Goal: Task Accomplishment & Management: Use online tool/utility

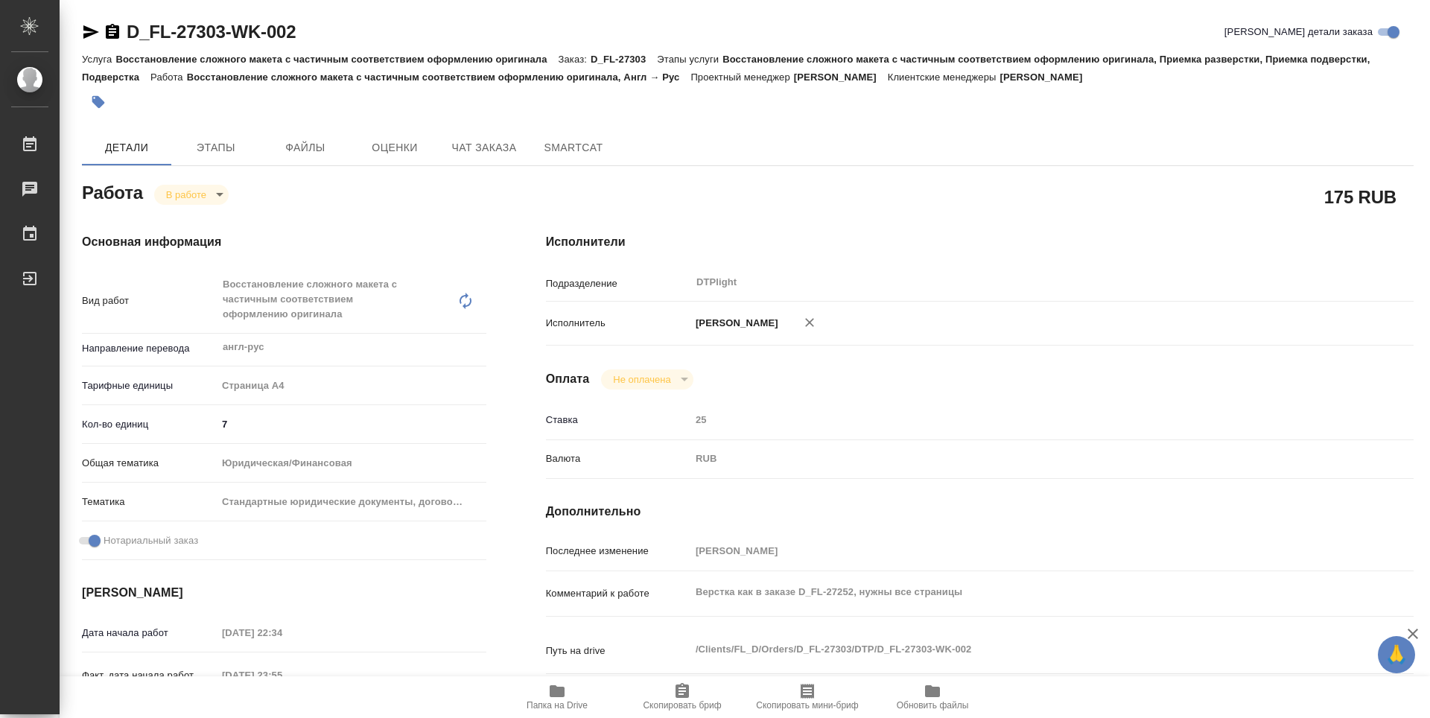
type textarea "x"
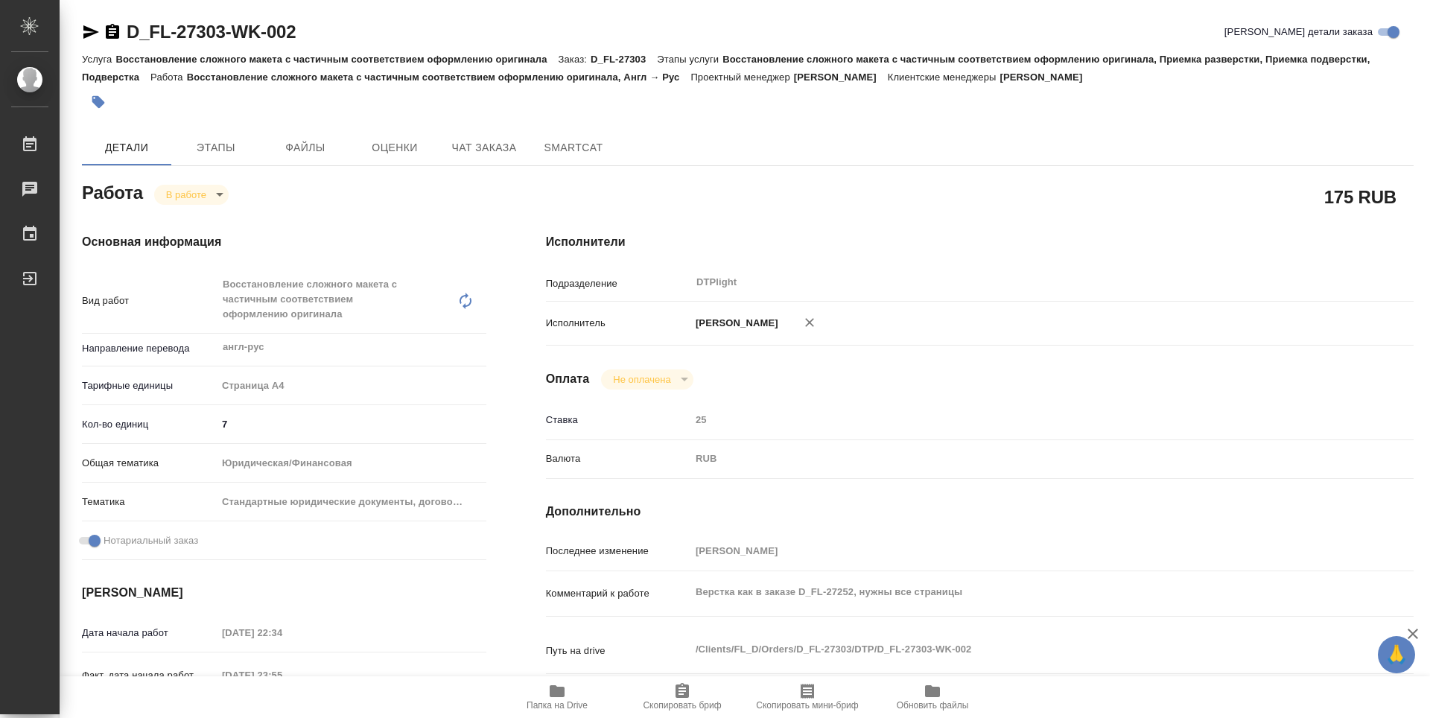
type textarea "x"
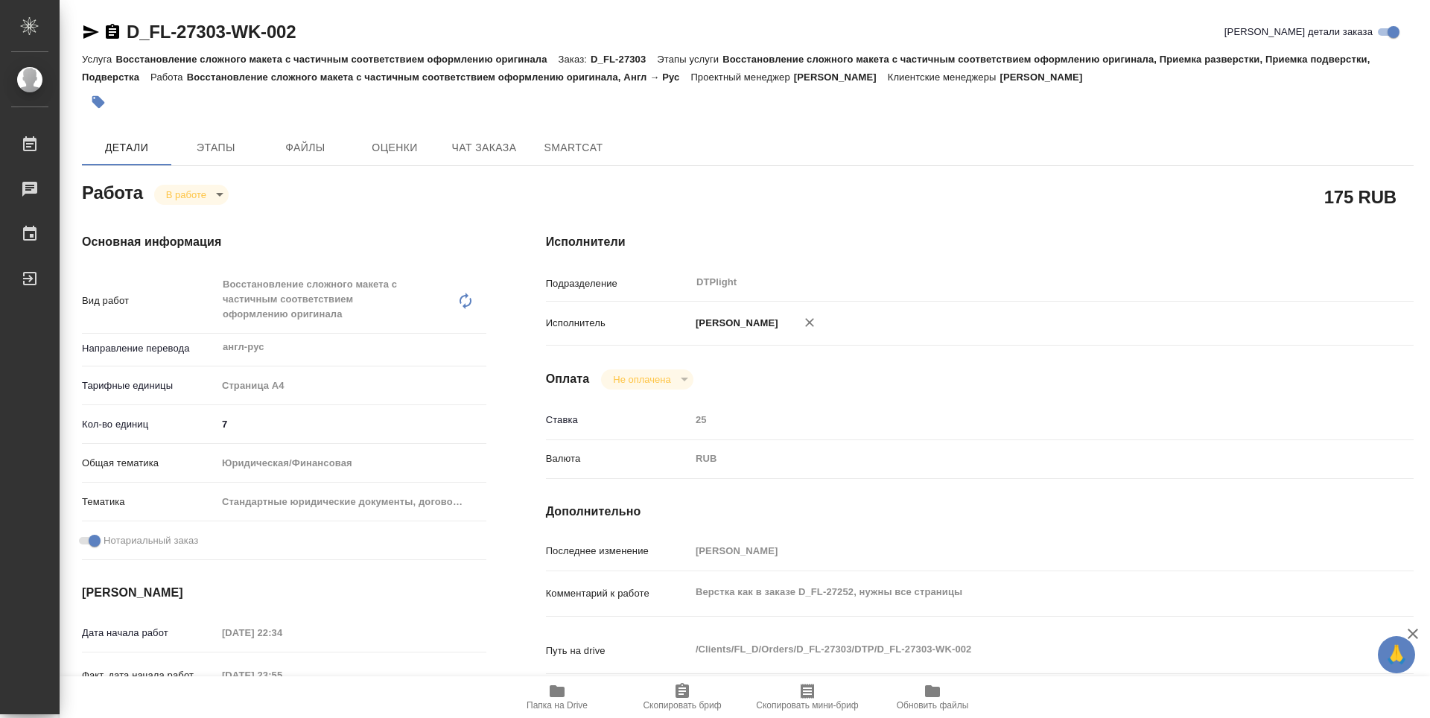
type textarea "x"
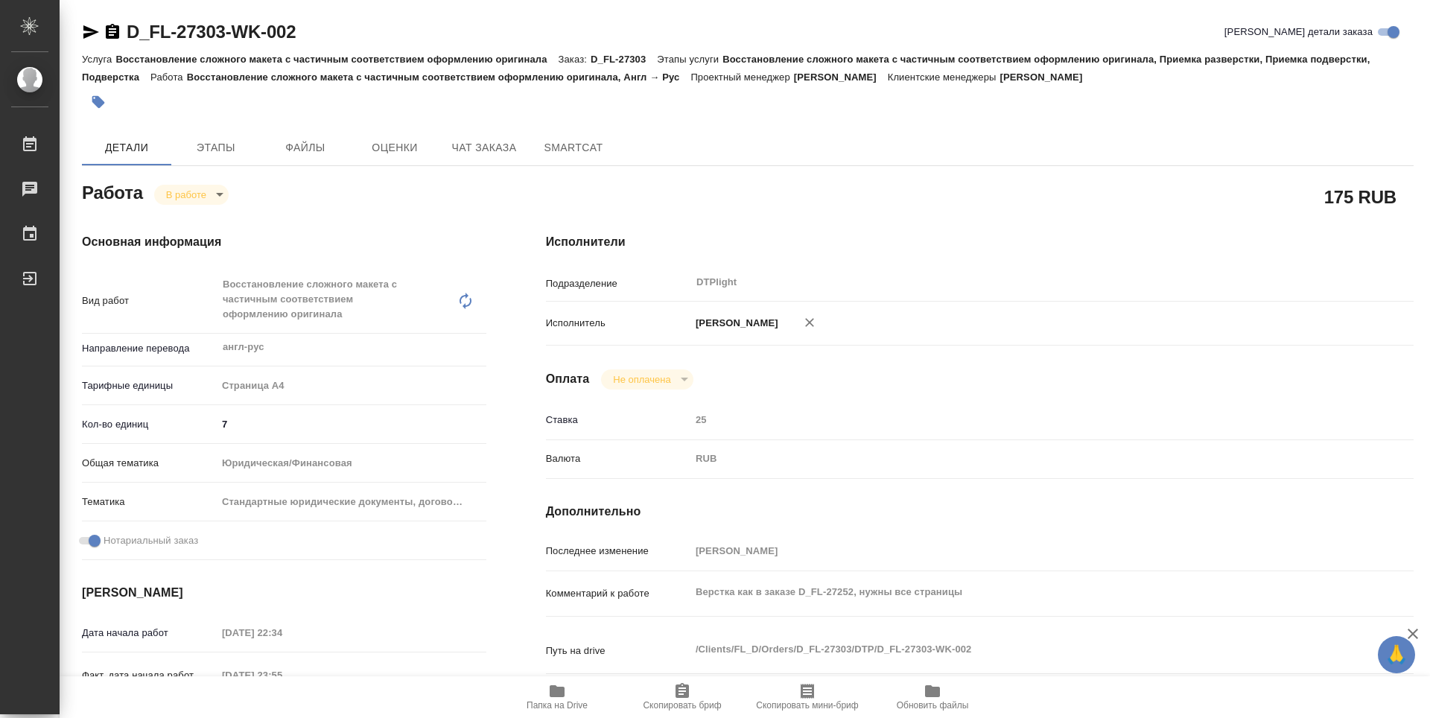
type textarea "x"
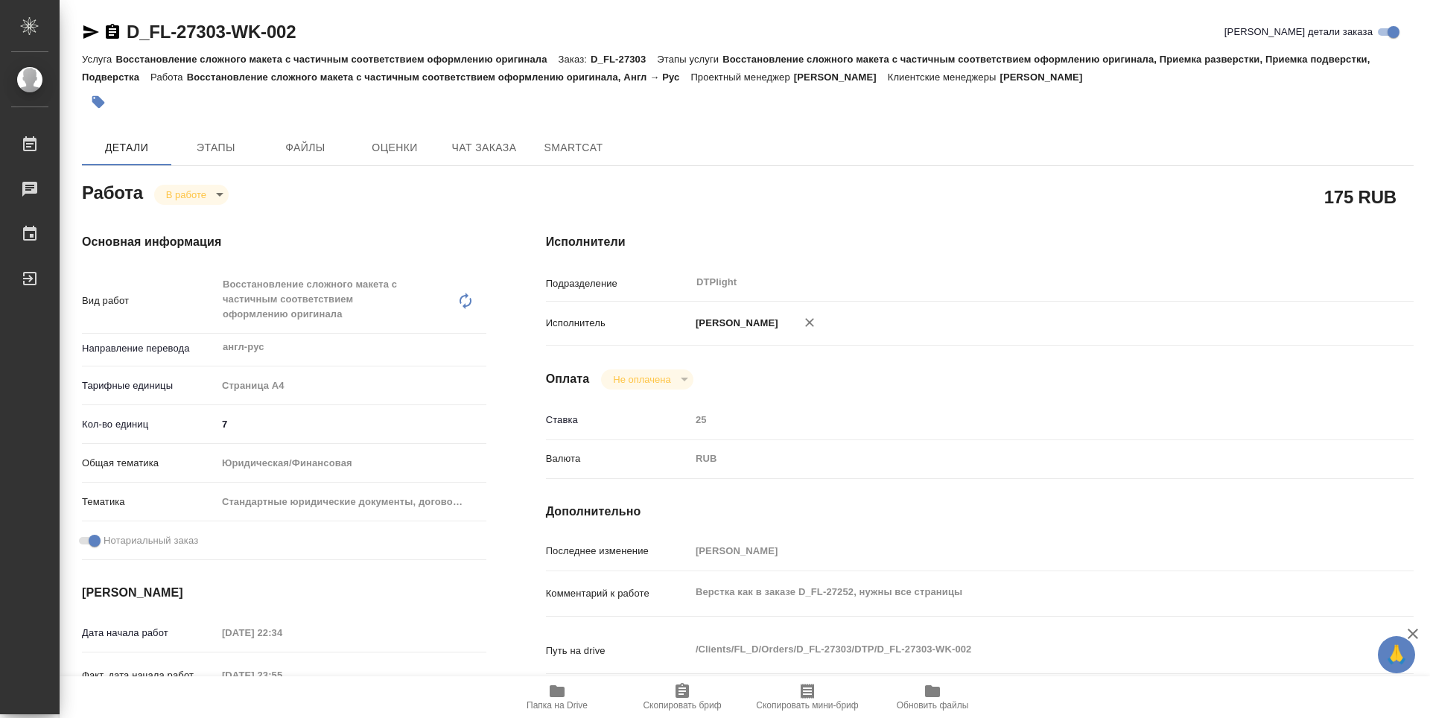
type textarea "x"
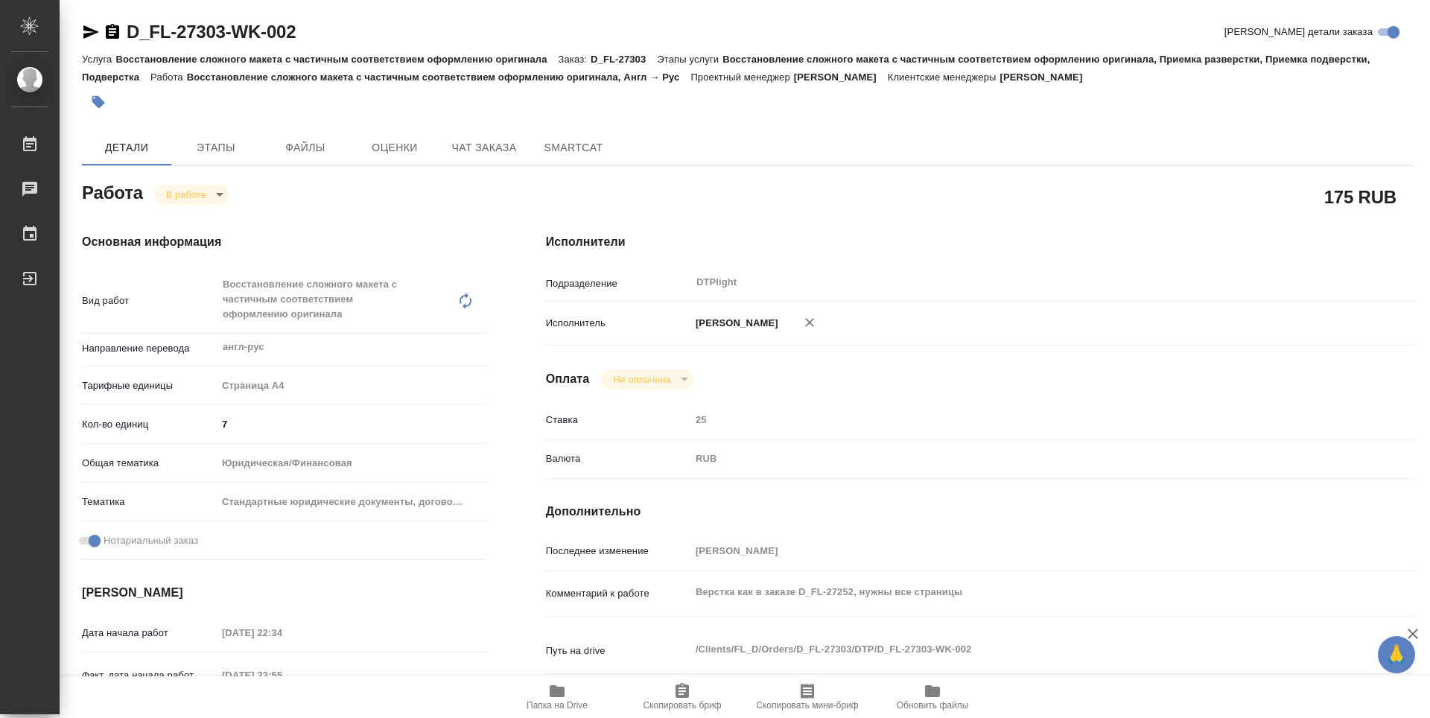
type textarea "x"
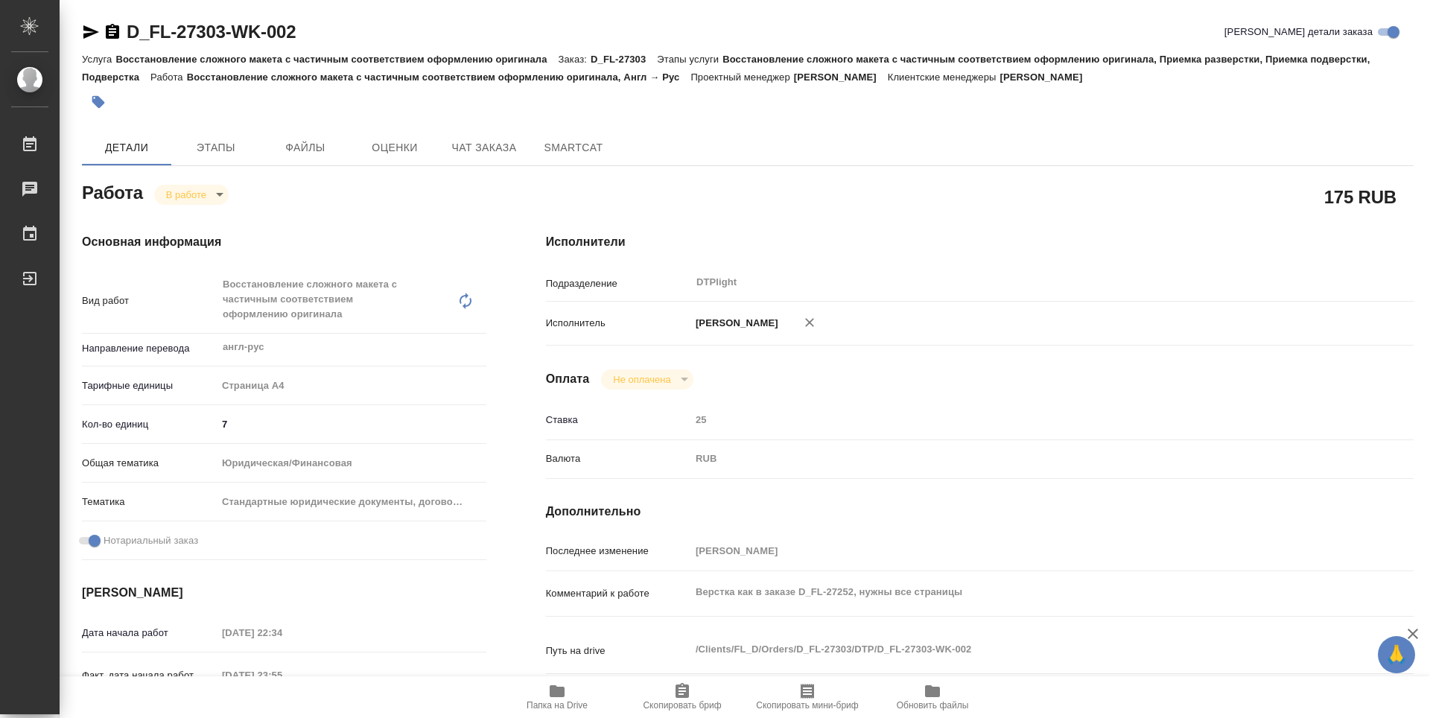
type textarea "x"
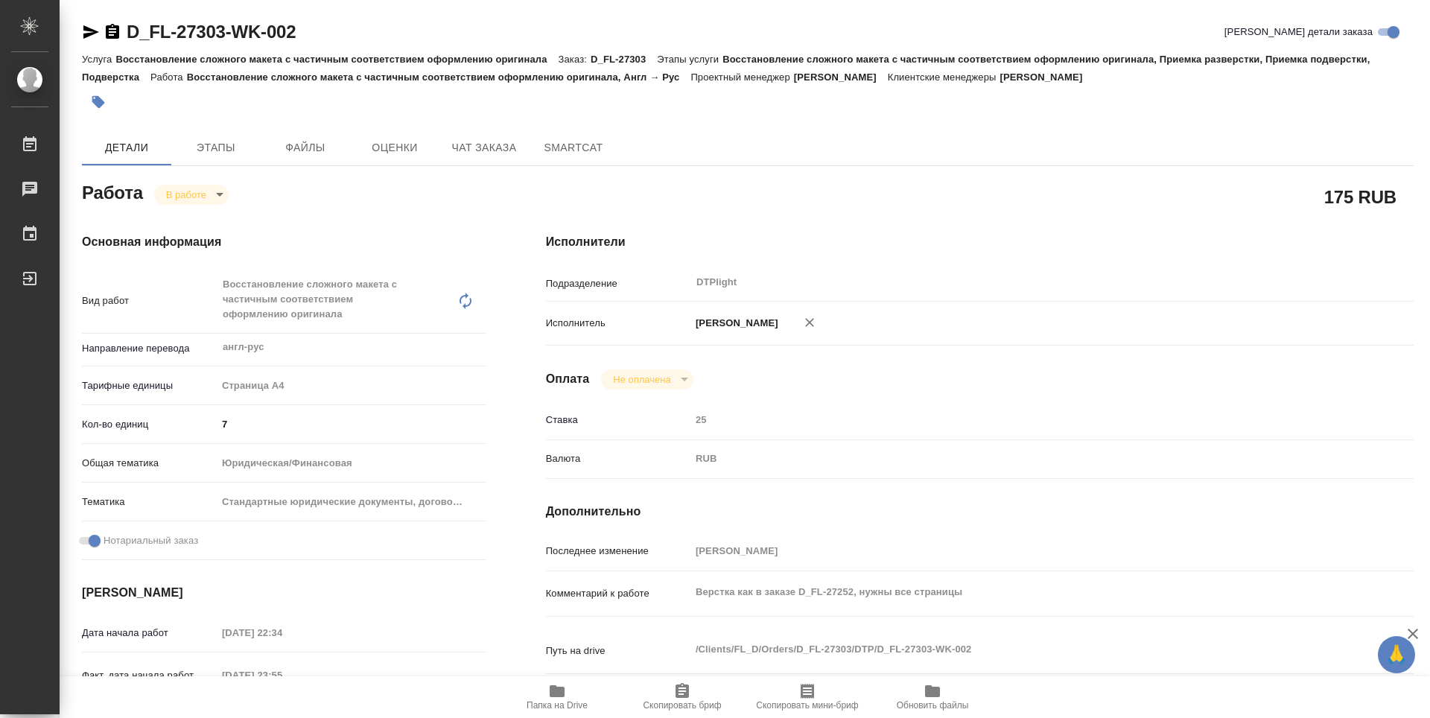
type textarea "x"
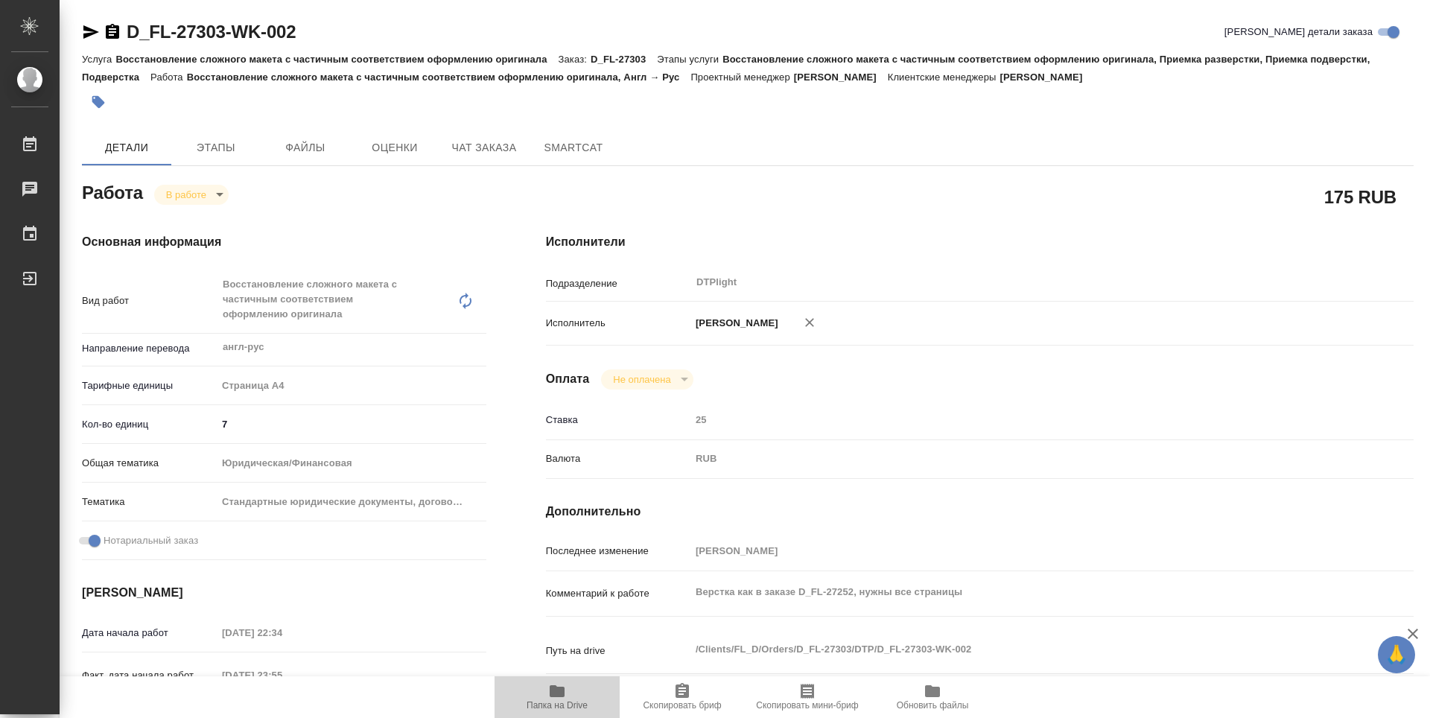
click at [562, 690] on icon "button" at bounding box center [557, 691] width 15 height 12
